Goal: Information Seeking & Learning: Find specific fact

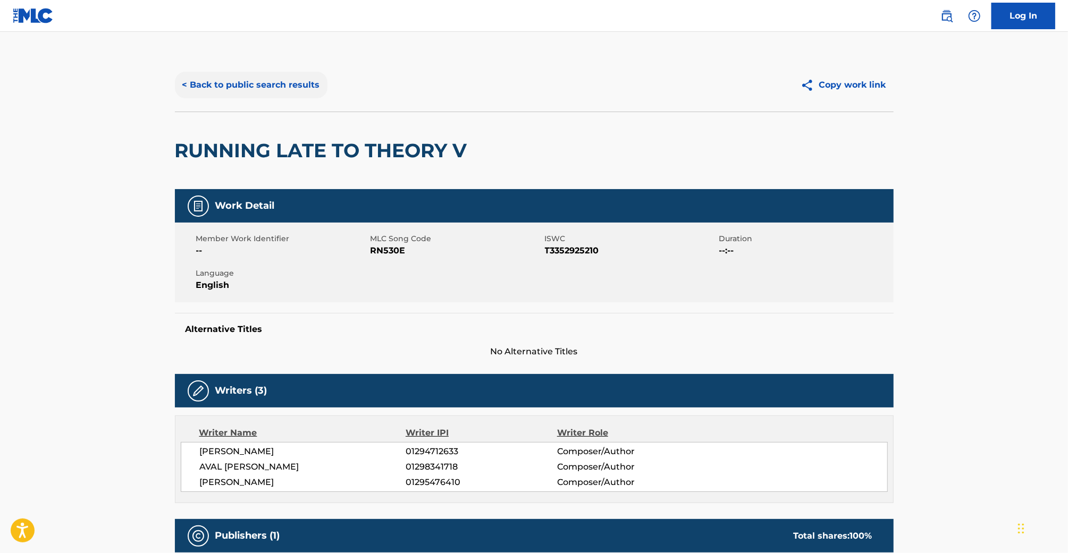
click at [301, 95] on button "< Back to public search results" at bounding box center [251, 85] width 153 height 27
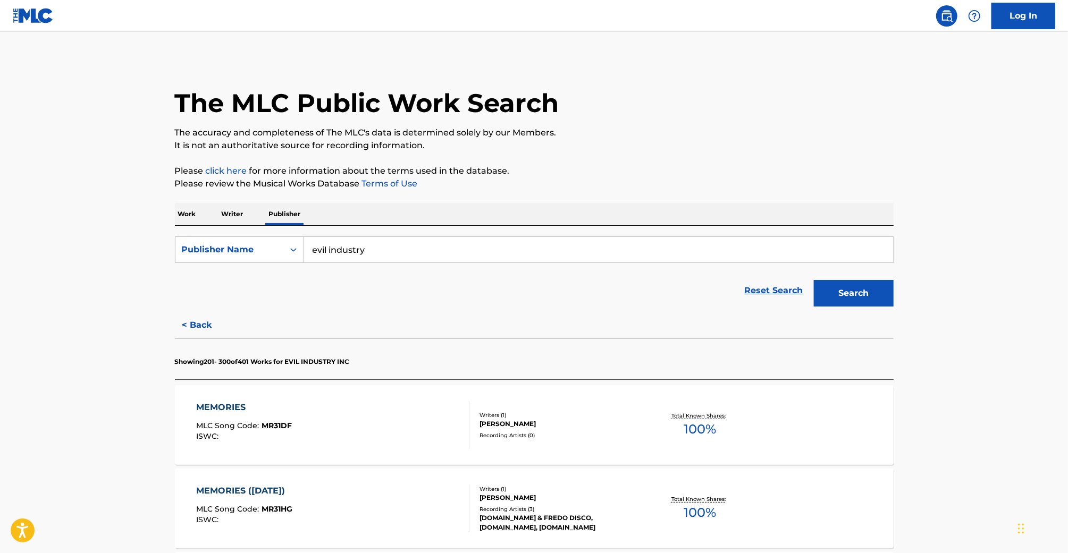
click at [201, 225] on div "Work Writer Publisher" at bounding box center [534, 214] width 718 height 22
click at [184, 214] on p "Work" at bounding box center [187, 214] width 24 height 22
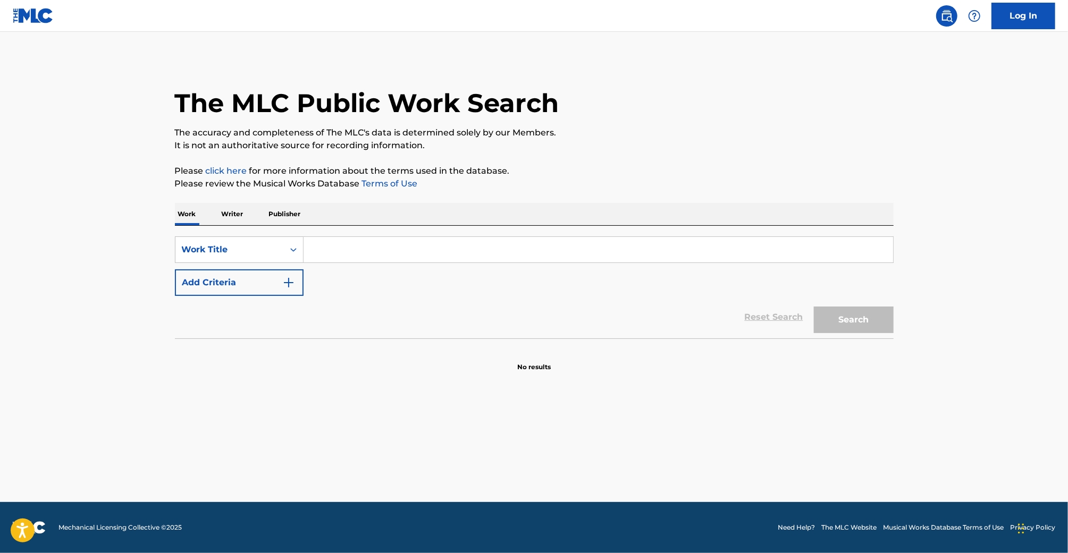
click at [318, 245] on input "Search Form" at bounding box center [597, 250] width 589 height 26
type input "Boys"
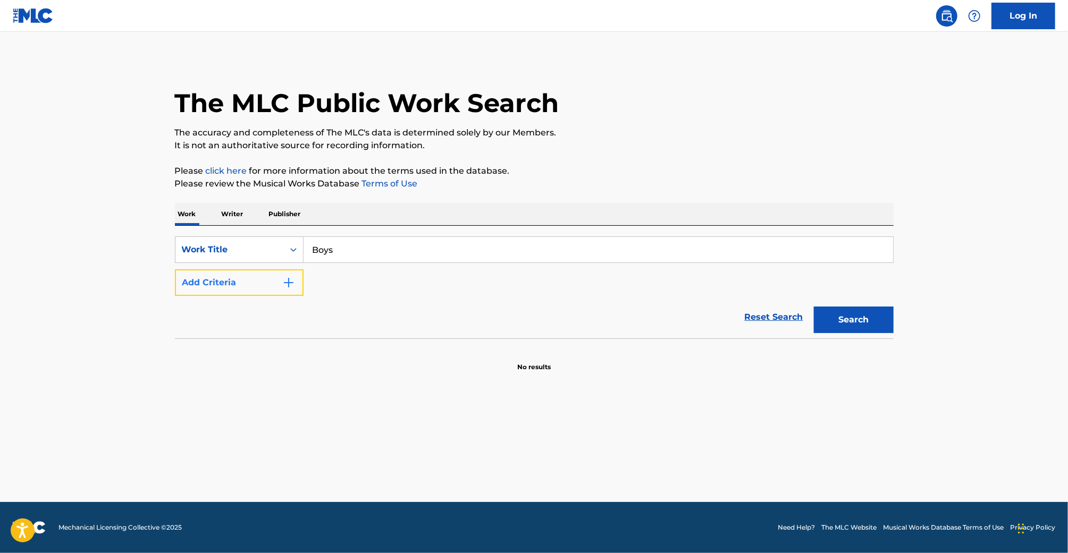
click at [251, 286] on button "Add Criteria" at bounding box center [239, 282] width 129 height 27
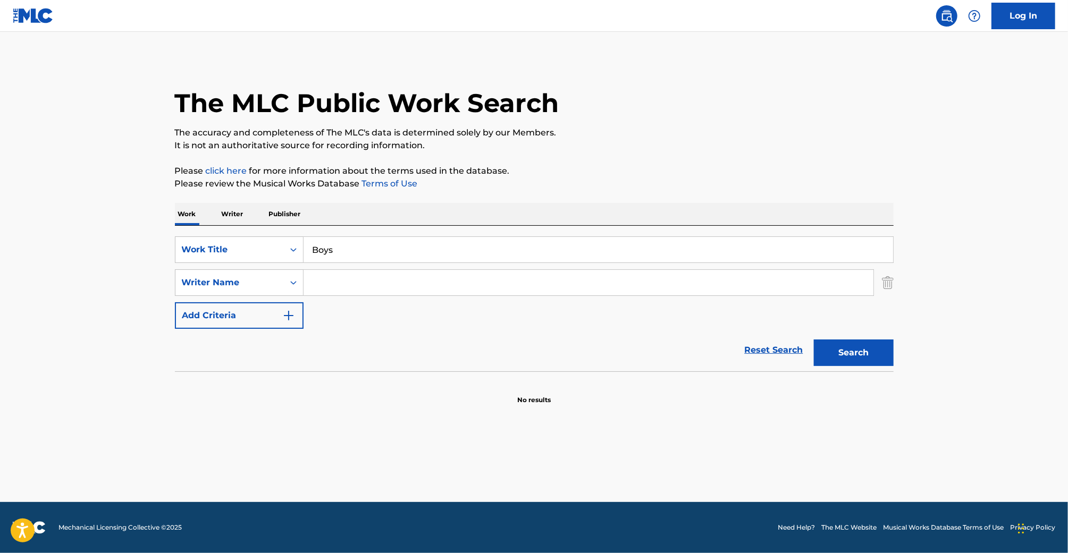
click at [344, 283] on input "Search Form" at bounding box center [588, 283] width 570 height 26
type input "[PERSON_NAME]"
click at [814, 340] on button "Search" at bounding box center [854, 353] width 80 height 27
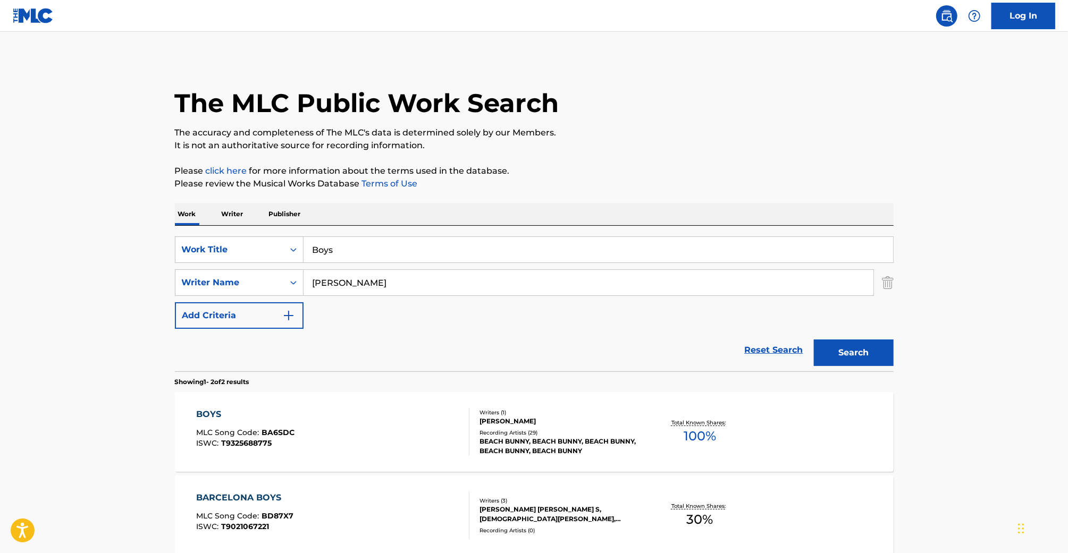
scroll to position [108, 0]
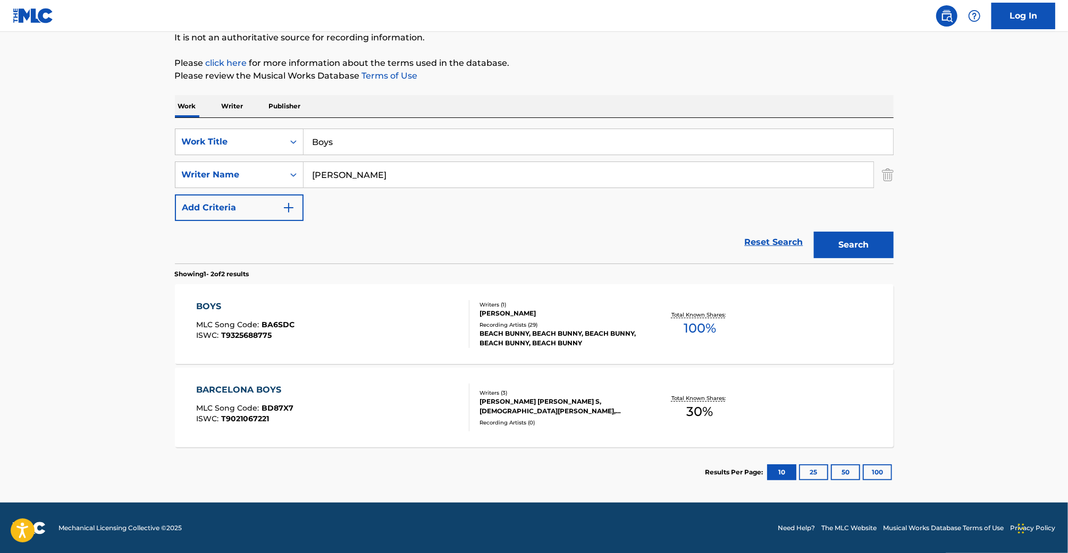
click at [407, 314] on div "BOYS MLC Song Code : BA6SDC ISWC : T9325688775" at bounding box center [332, 324] width 273 height 48
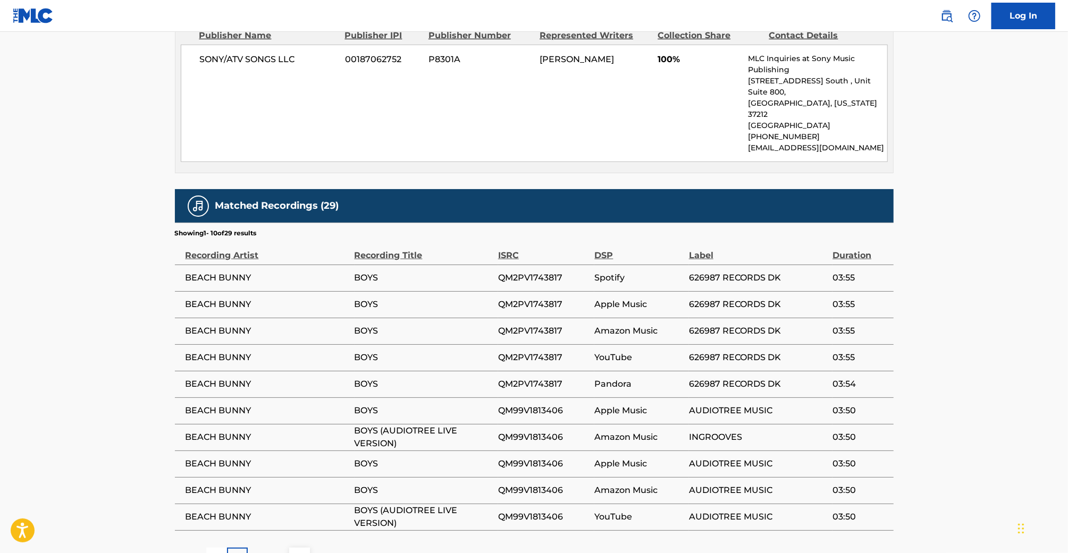
scroll to position [578, 0]
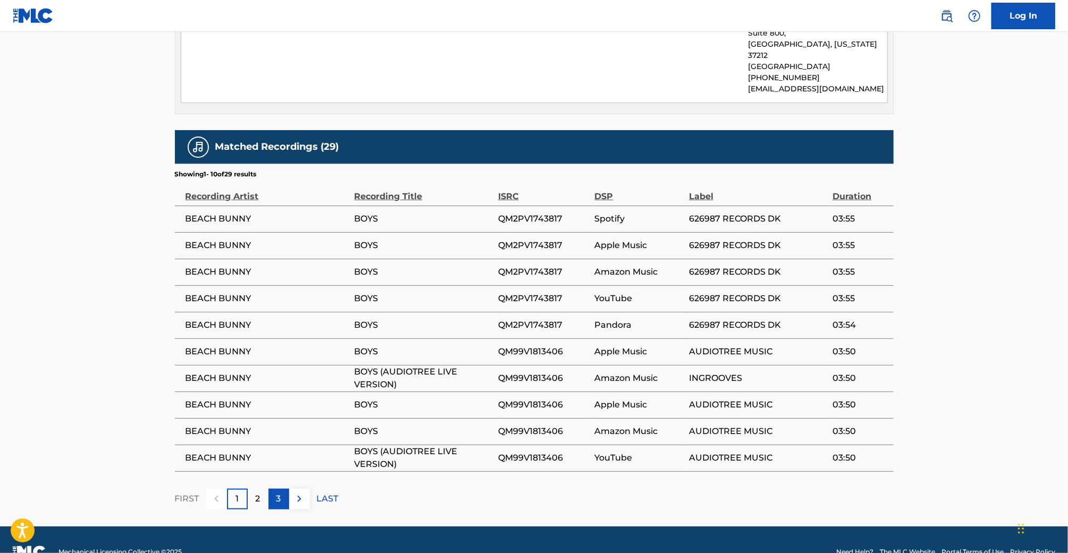
click at [280, 493] on p "3" at bounding box center [278, 499] width 5 height 13
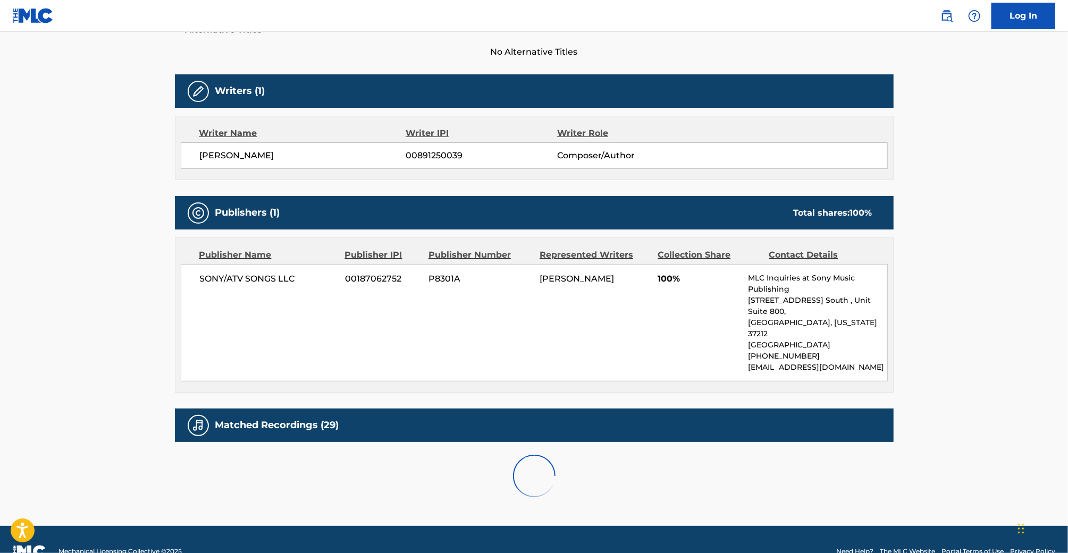
scroll to position [552, 0]
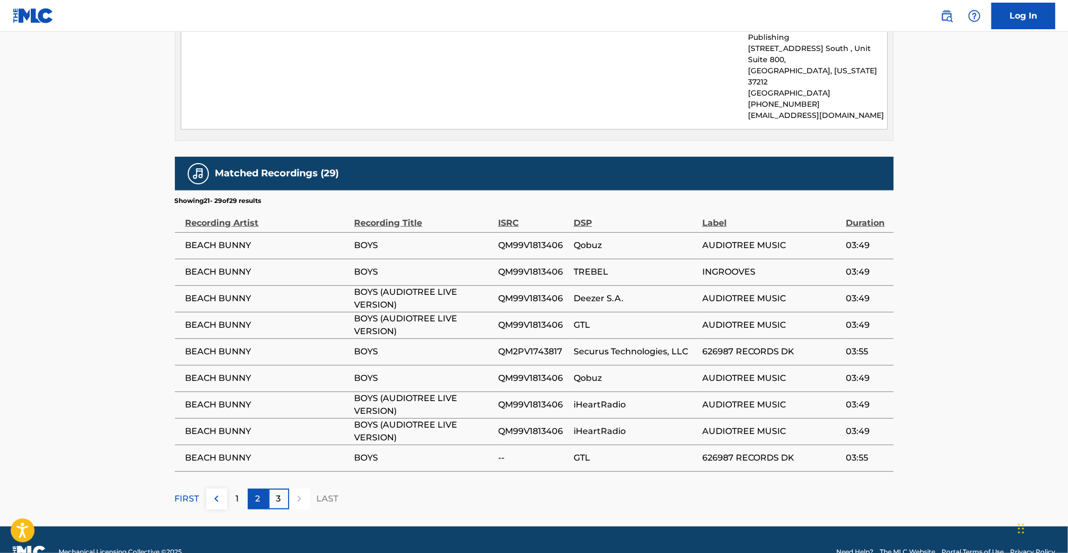
click at [252, 489] on div "2" at bounding box center [258, 499] width 21 height 21
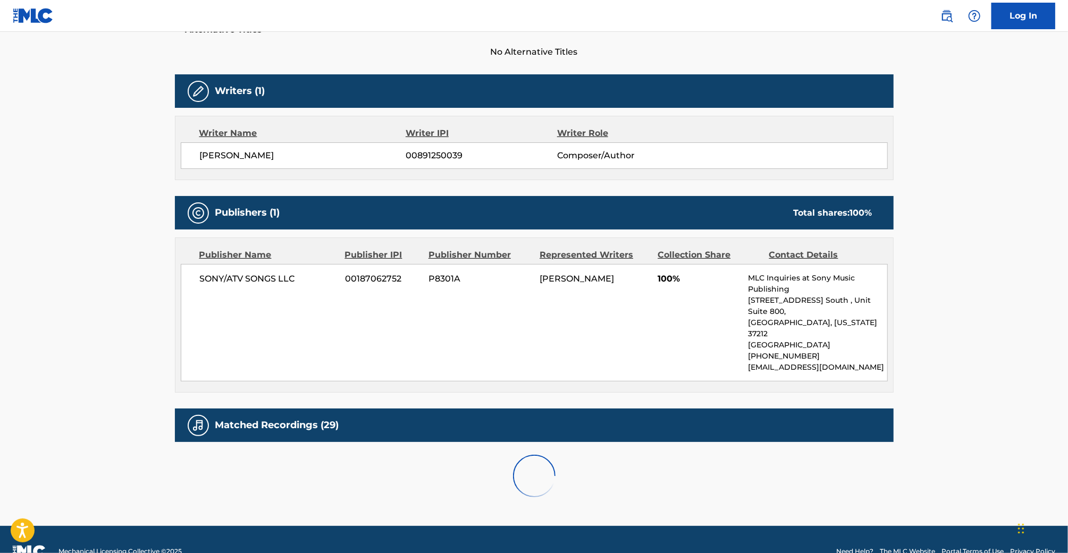
scroll to position [578, 0]
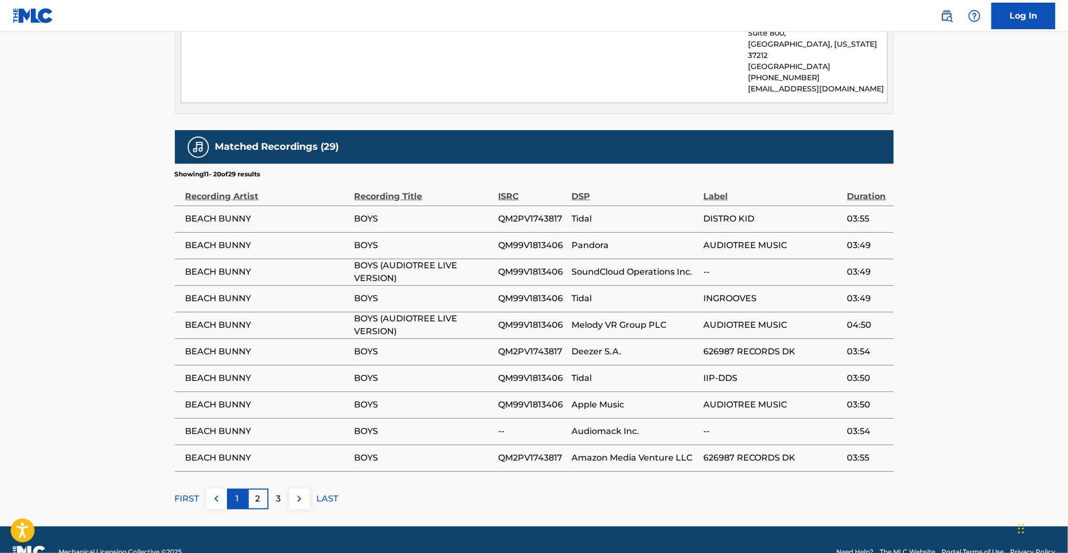
click at [240, 489] on div "1" at bounding box center [237, 499] width 21 height 21
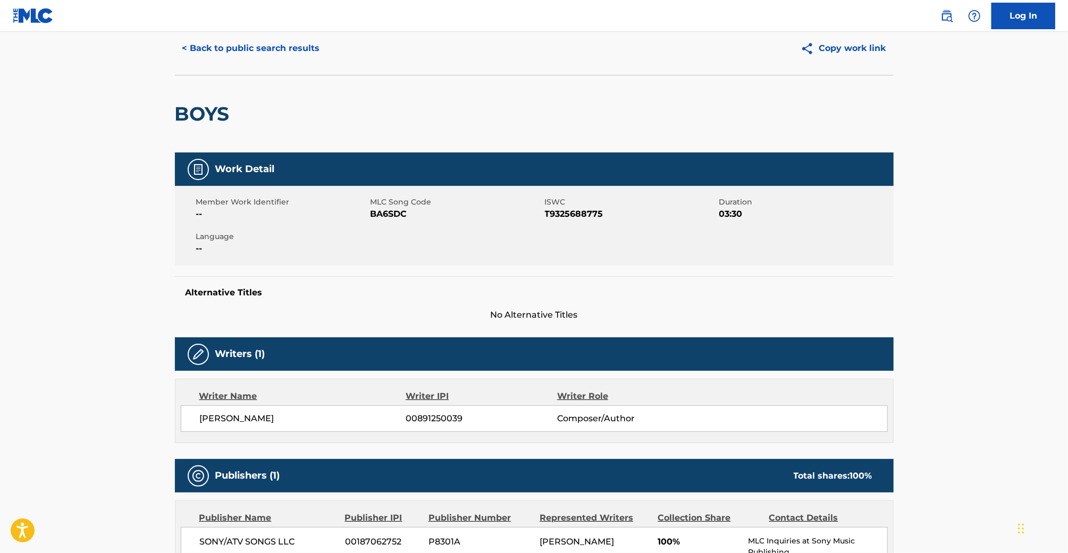
scroll to position [0, 0]
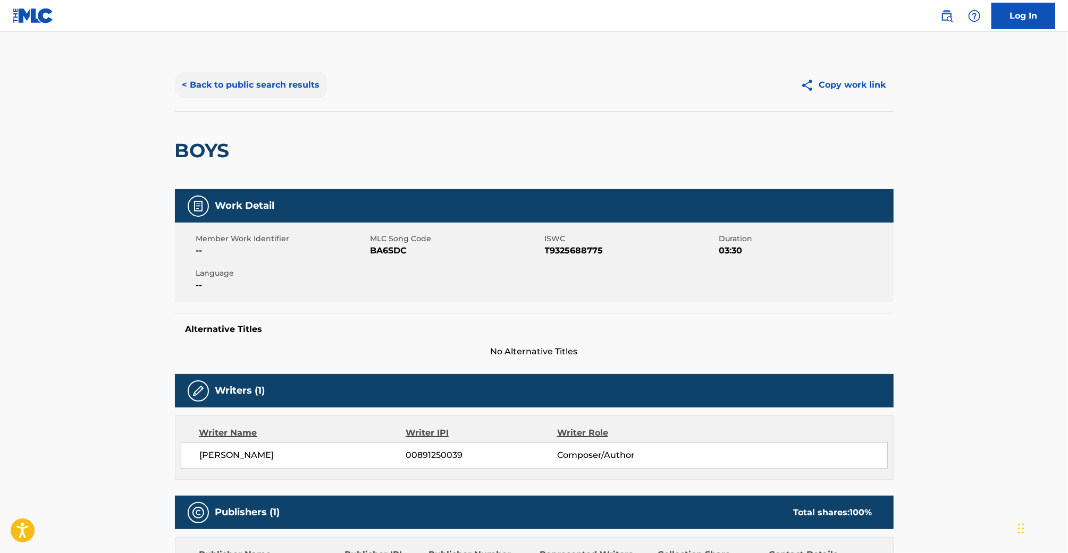
click at [237, 89] on button "< Back to public search results" at bounding box center [251, 85] width 153 height 27
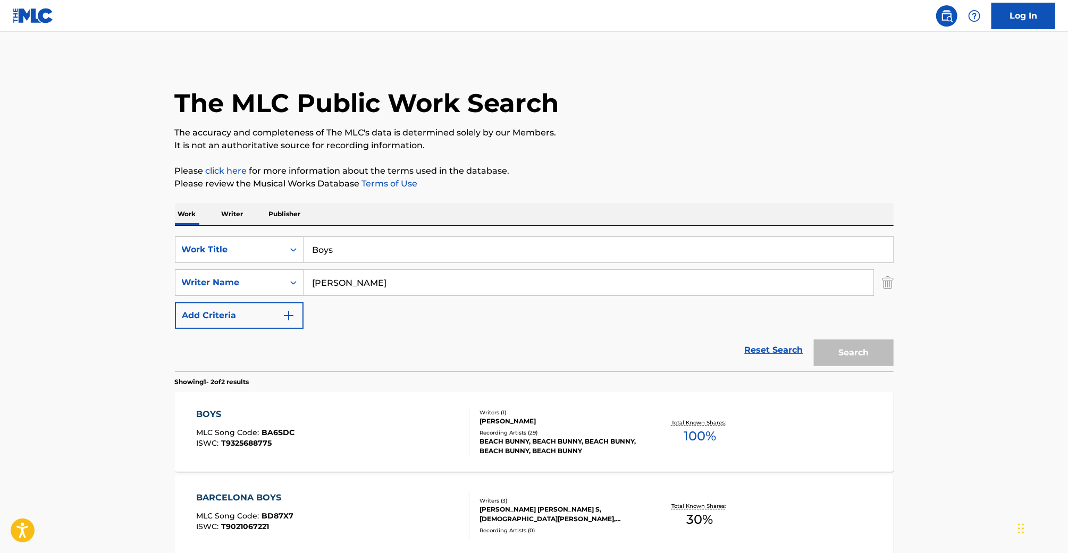
scroll to position [47, 0]
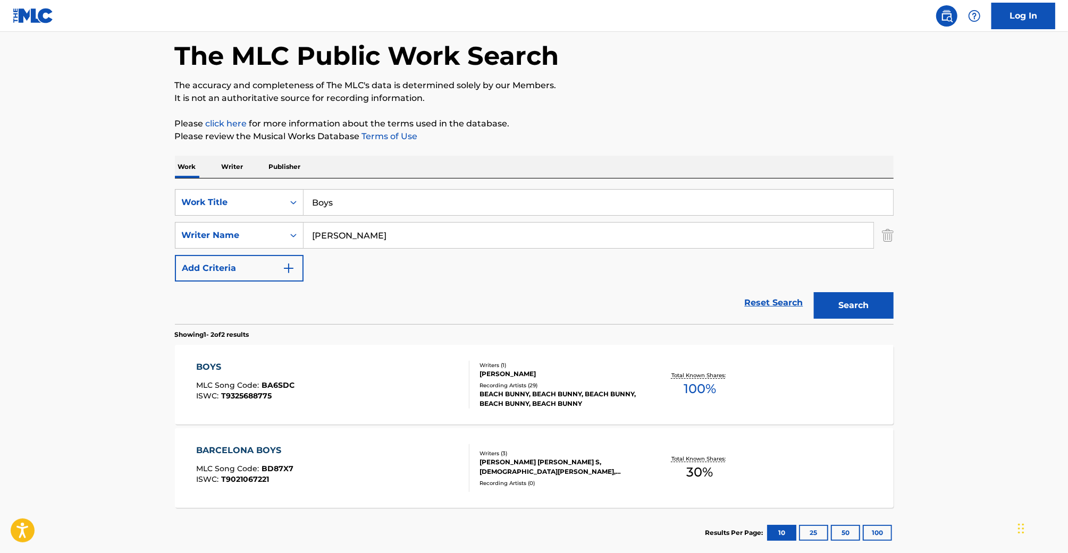
click at [365, 202] on input "Boys" at bounding box center [597, 203] width 589 height 26
